Goal: Information Seeking & Learning: Learn about a topic

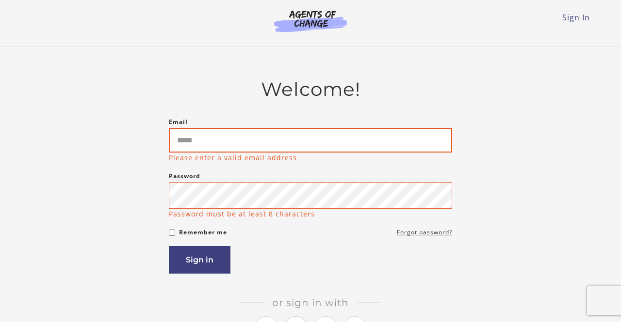
click at [239, 140] on input "Email" at bounding box center [310, 140] width 283 height 25
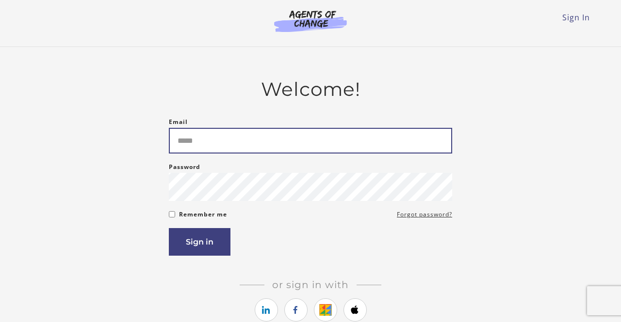
click at [251, 141] on input "Email" at bounding box center [310, 141] width 283 height 26
type input "**********"
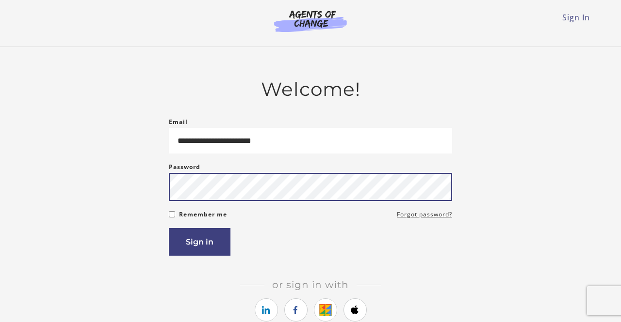
click at [169, 228] on button "Sign in" at bounding box center [200, 242] width 62 height 28
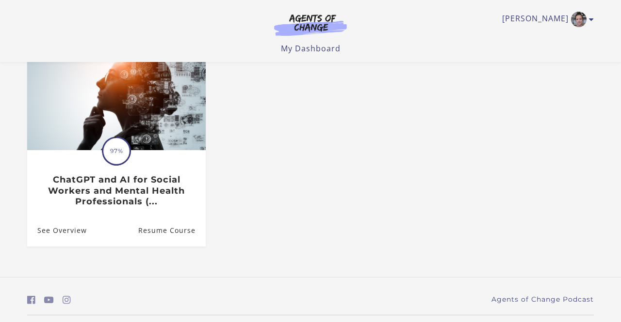
scroll to position [94, 0]
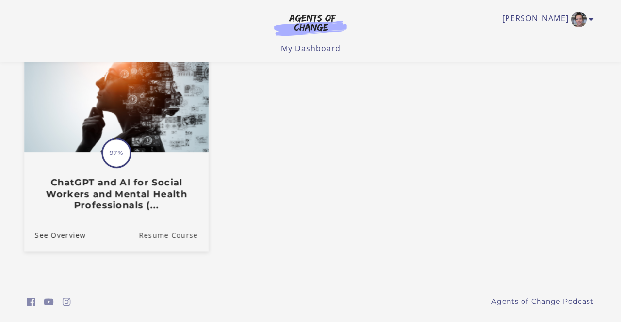
click at [175, 234] on link "Resume Course" at bounding box center [174, 235] width 70 height 32
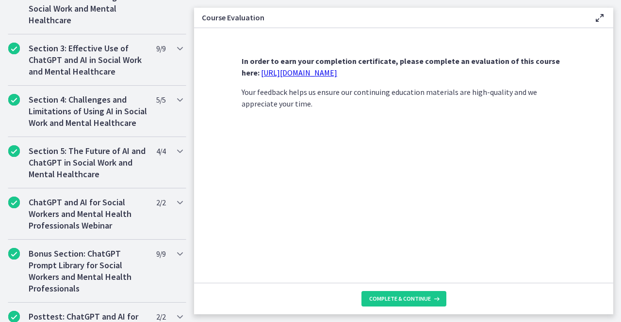
scroll to position [502, 0]
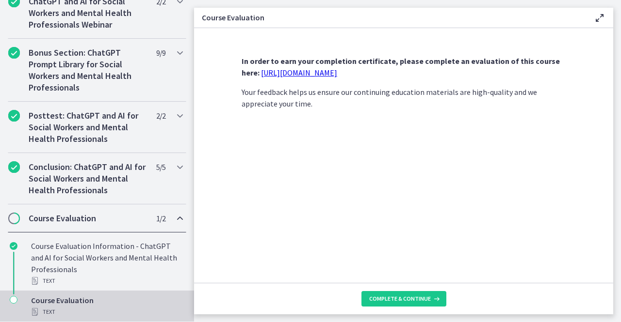
click at [324, 74] on link "https://forms.gle/jm1zbfhChZ2exBv78" at bounding box center [299, 73] width 76 height 10
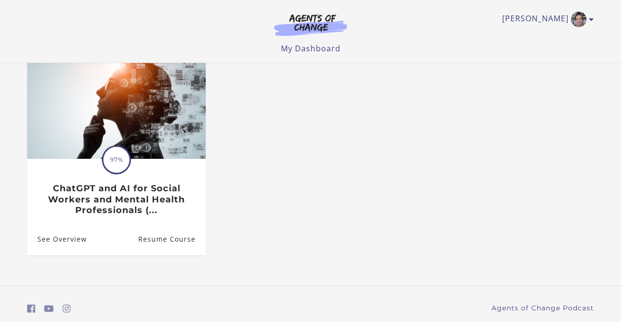
scroll to position [112, 0]
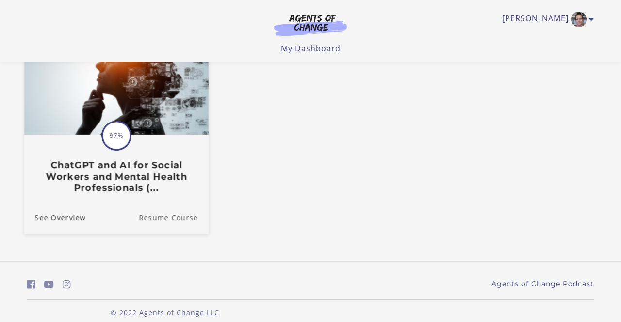
click at [172, 219] on link "Resume Course" at bounding box center [174, 217] width 70 height 32
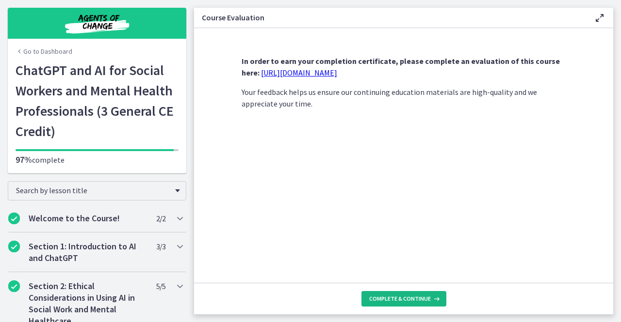
click at [382, 302] on span "Complete & continue" at bounding box center [400, 299] width 62 height 8
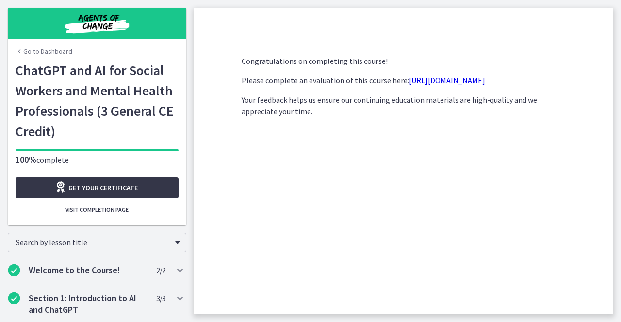
click at [141, 190] on link "Get your certificate" at bounding box center [97, 187] width 163 height 21
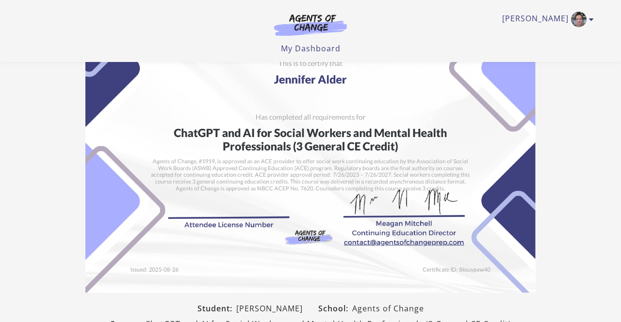
scroll to position [46, 0]
